Goal: Information Seeking & Learning: Find specific fact

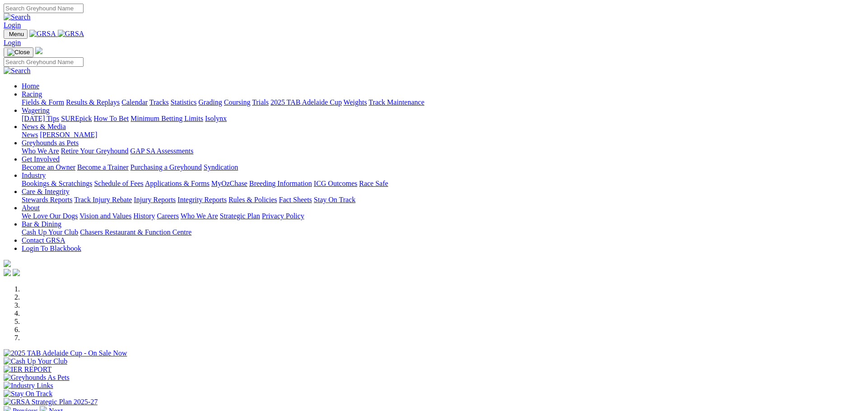
click at [227, 115] on link "Isolynx" at bounding box center [216, 119] width 22 height 8
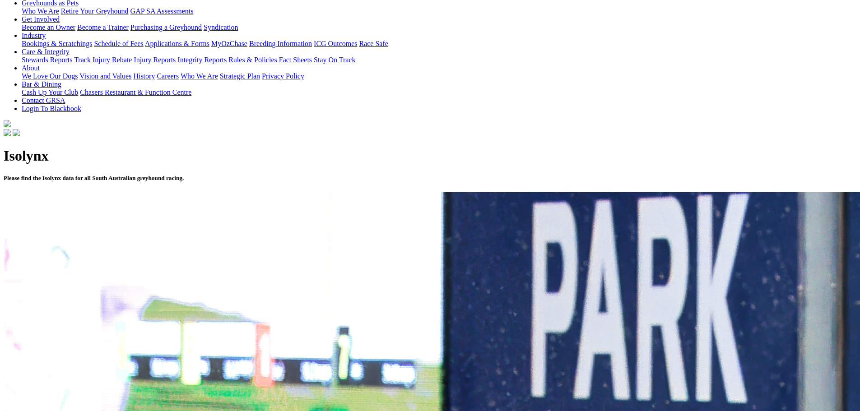
scroll to position [226, 0]
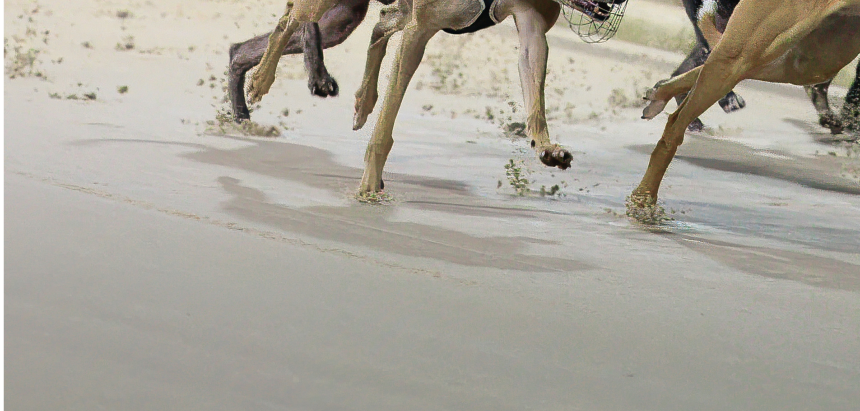
scroll to position [1084, 0]
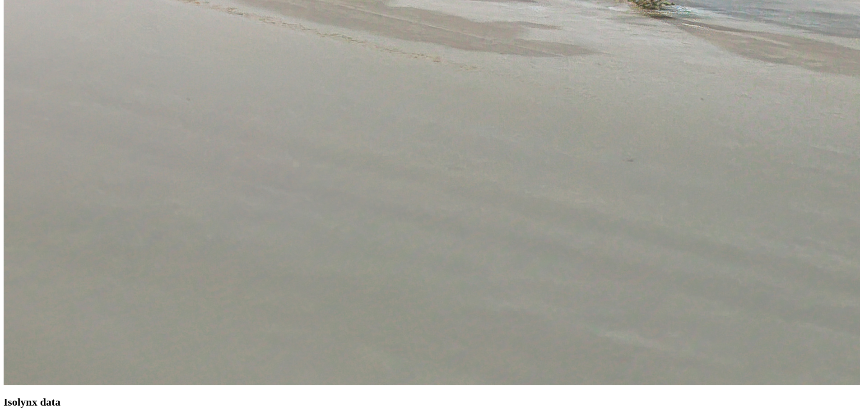
scroll to position [1310, 0]
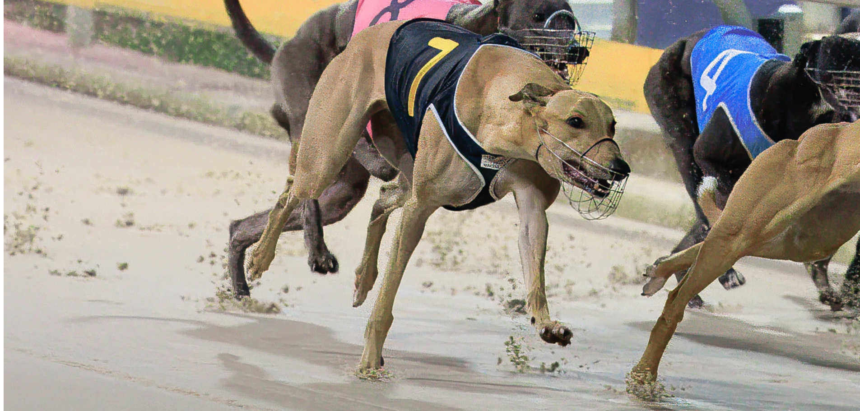
scroll to position [903, 0]
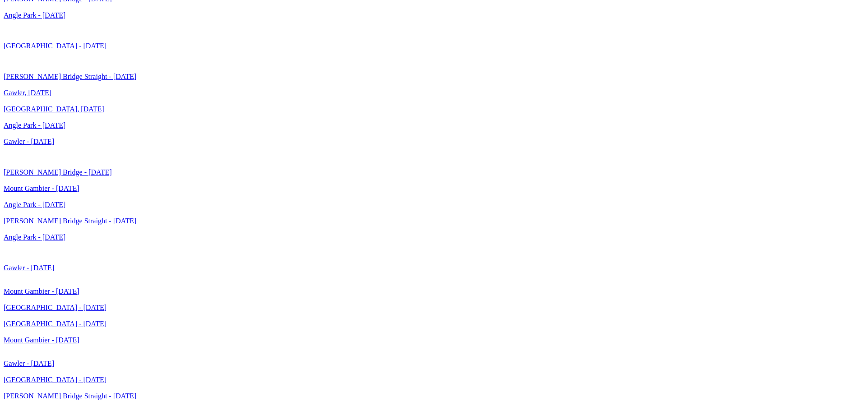
scroll to position [2213, 0]
